Goal: Information Seeking & Learning: Understand process/instructions

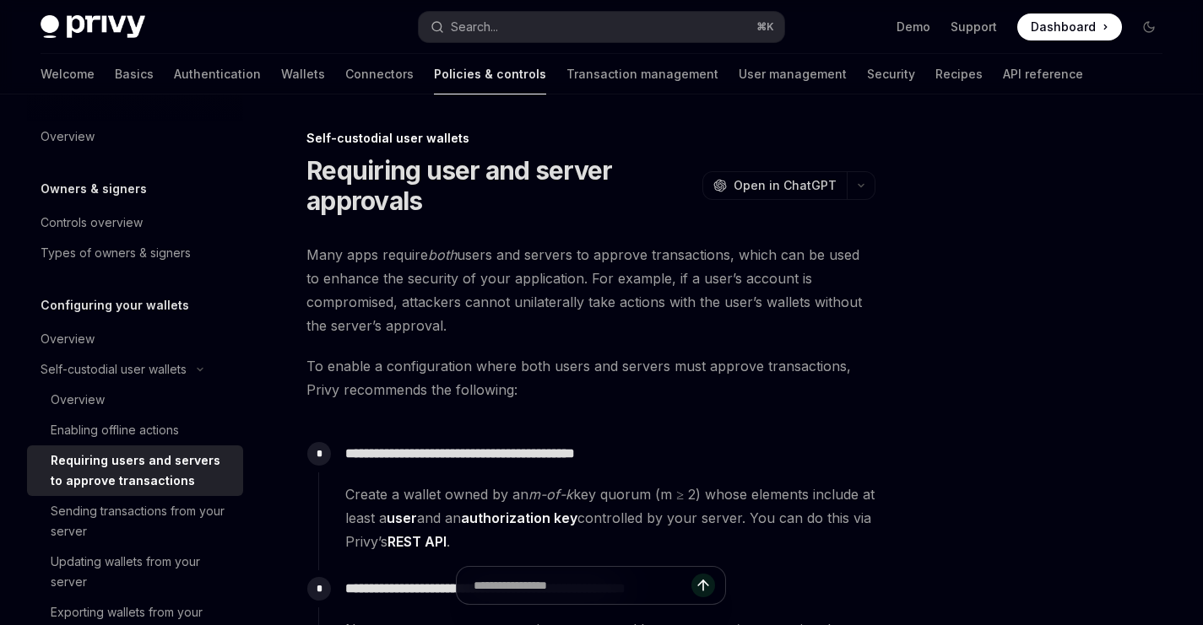
type textarea "*"
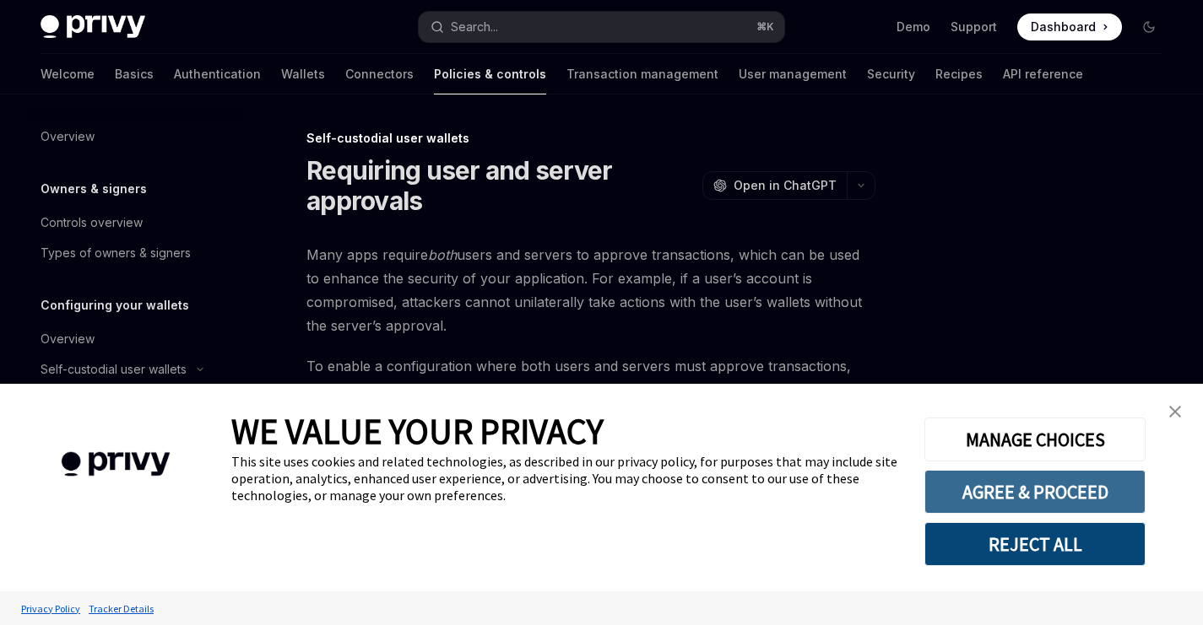
click at [1026, 497] on button "AGREE & PROCEED" at bounding box center [1034, 492] width 221 height 44
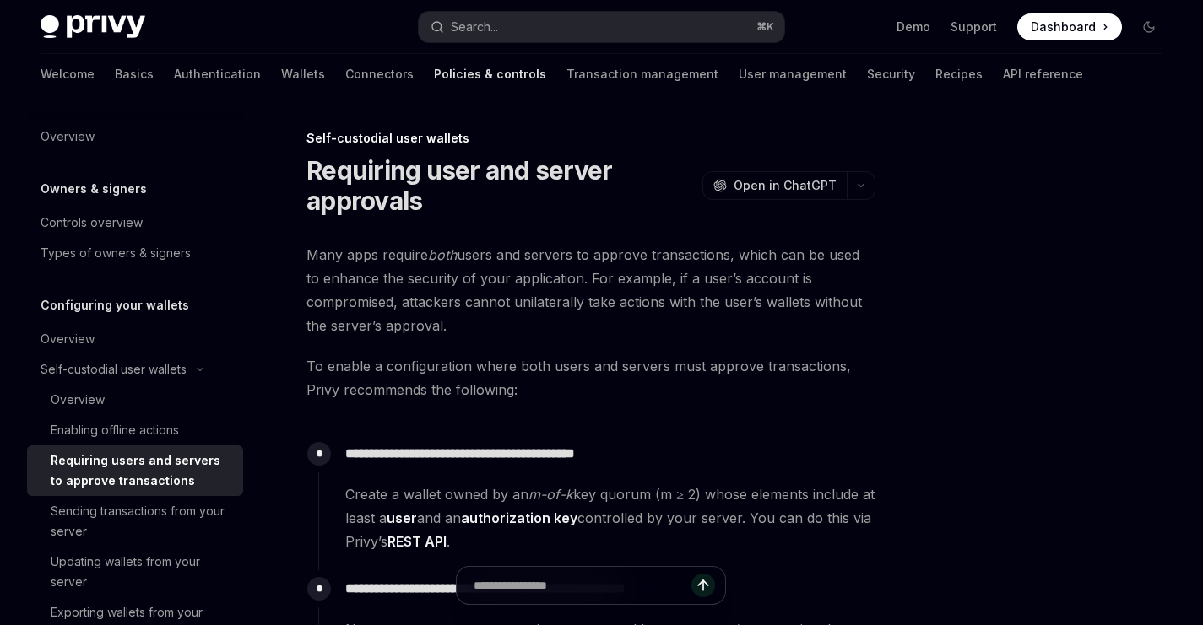
scroll to position [181, 0]
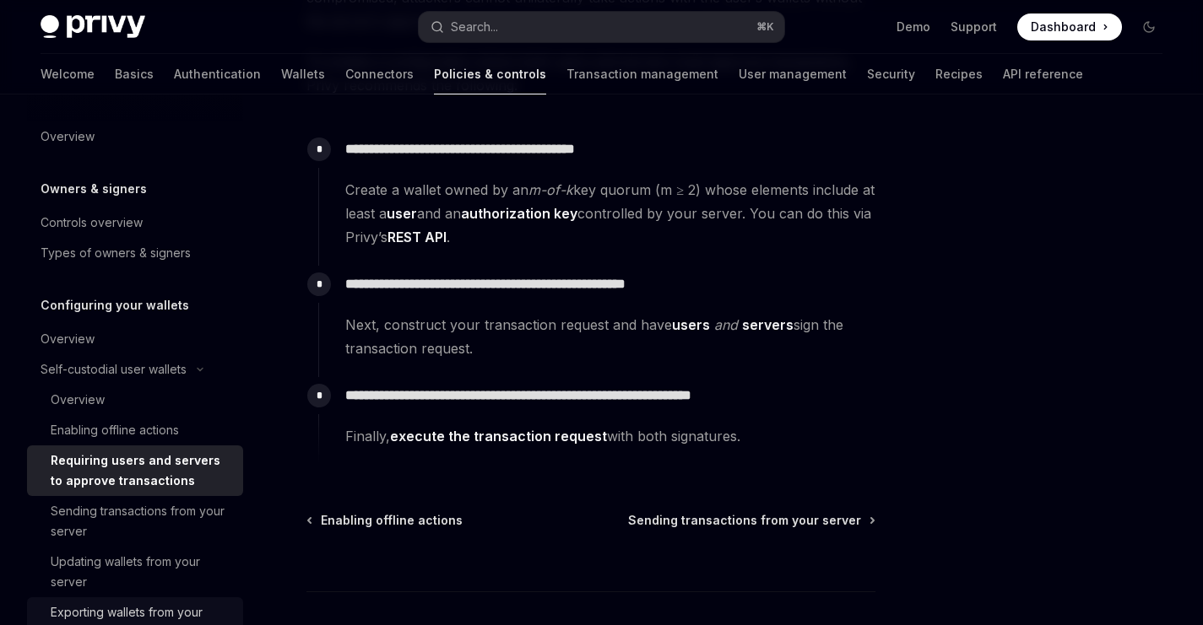
scroll to position [304, 0]
